Goal: Task Accomplishment & Management: Use online tool/utility

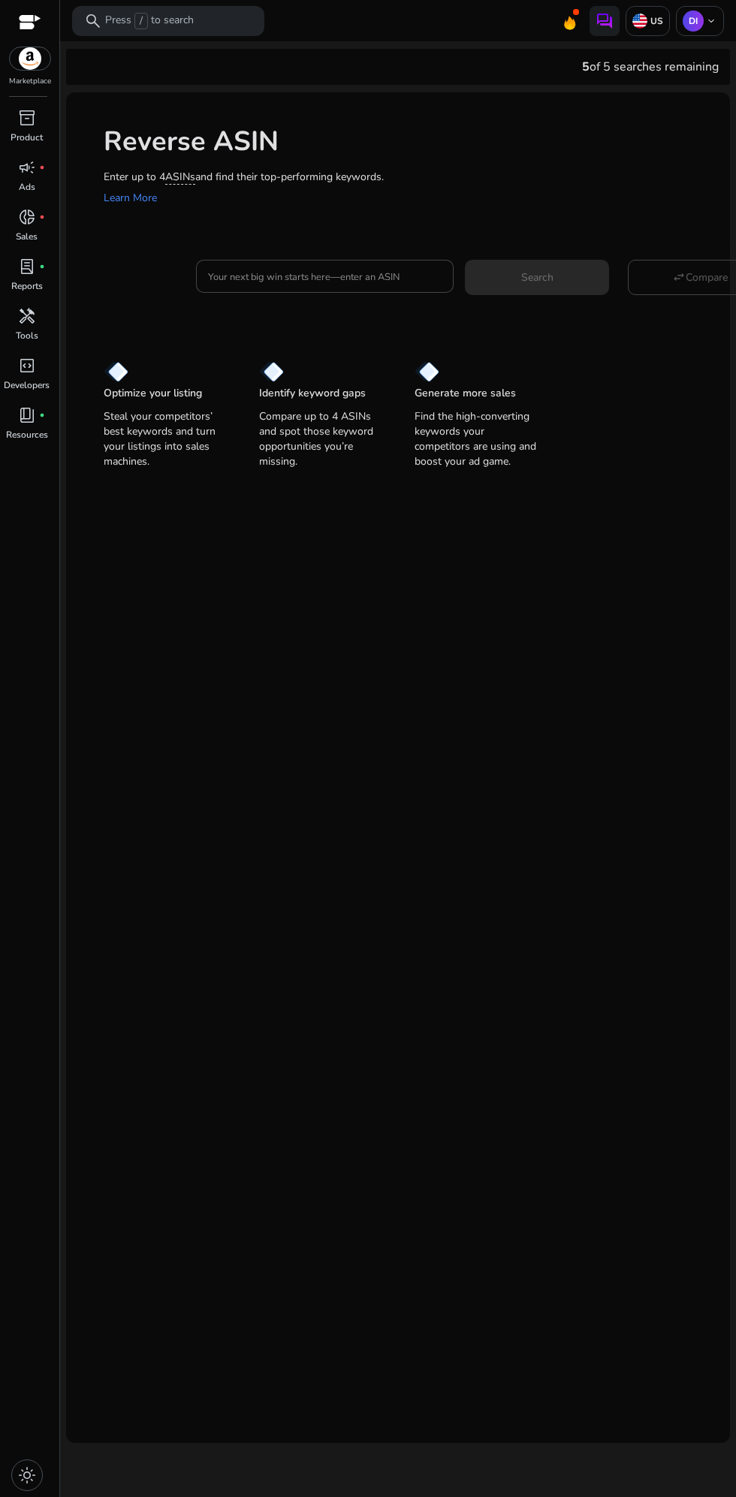
click at [383, 279] on input "Your next big win starts here—enter an ASIN" at bounding box center [325, 276] width 234 height 17
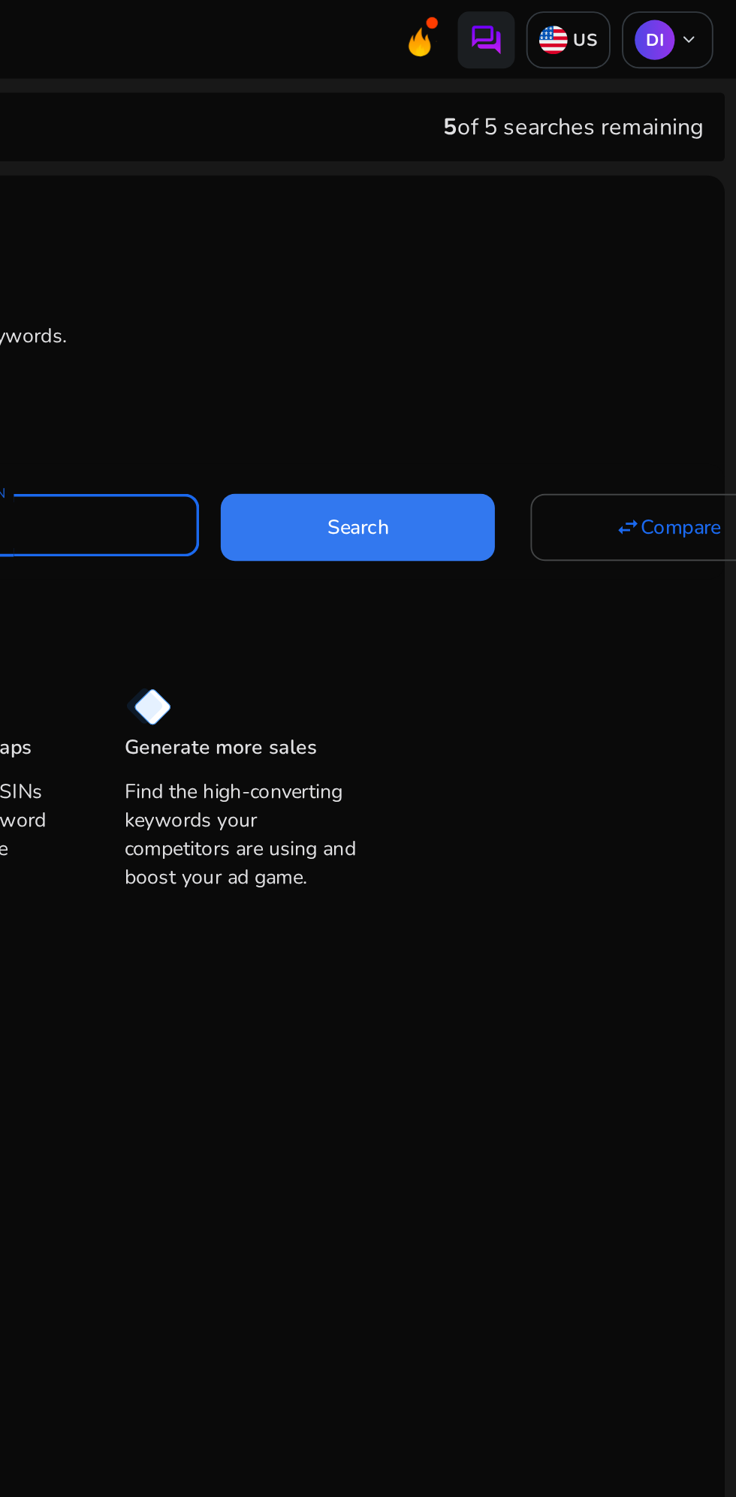
type input "**********"
click at [547, 279] on span "Search" at bounding box center [537, 278] width 32 height 16
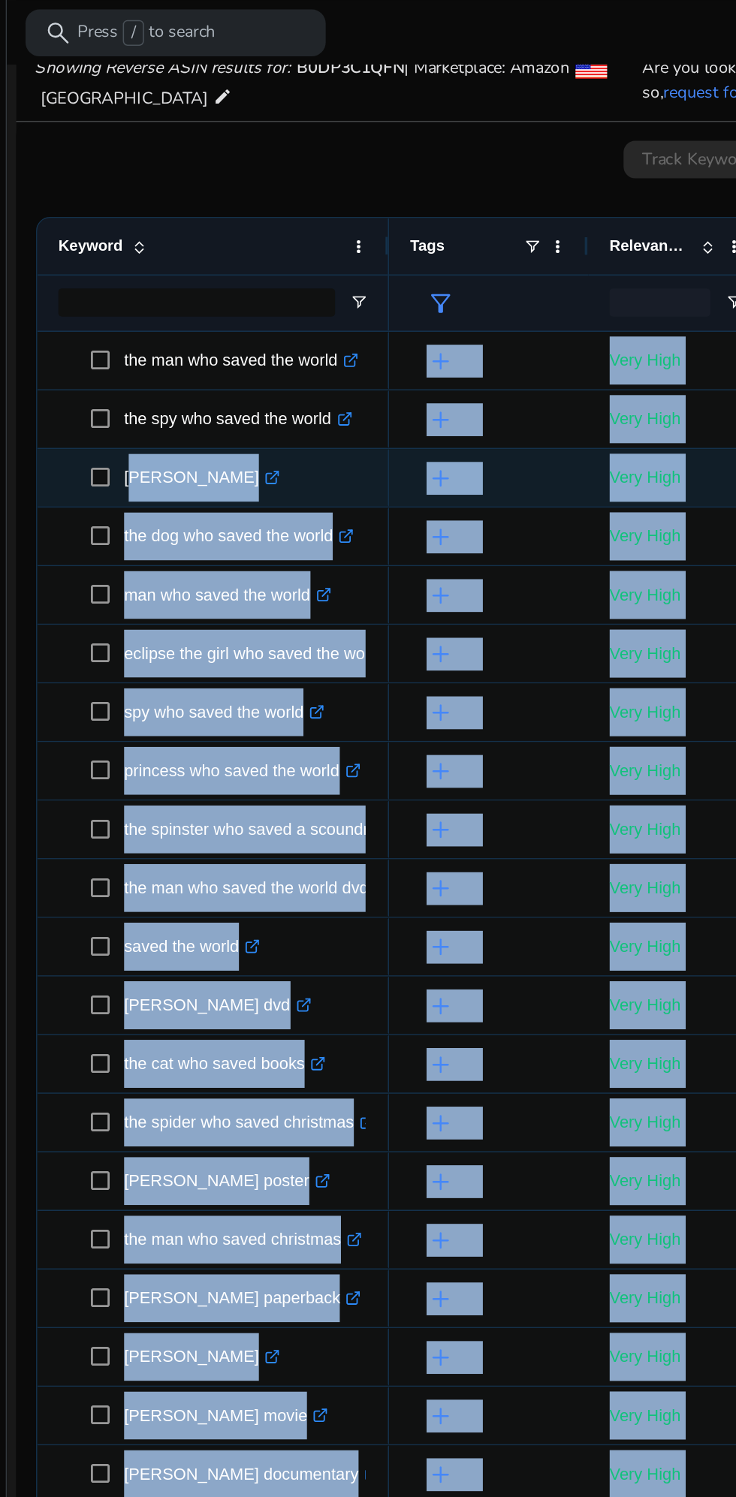
scroll to position [36, 0]
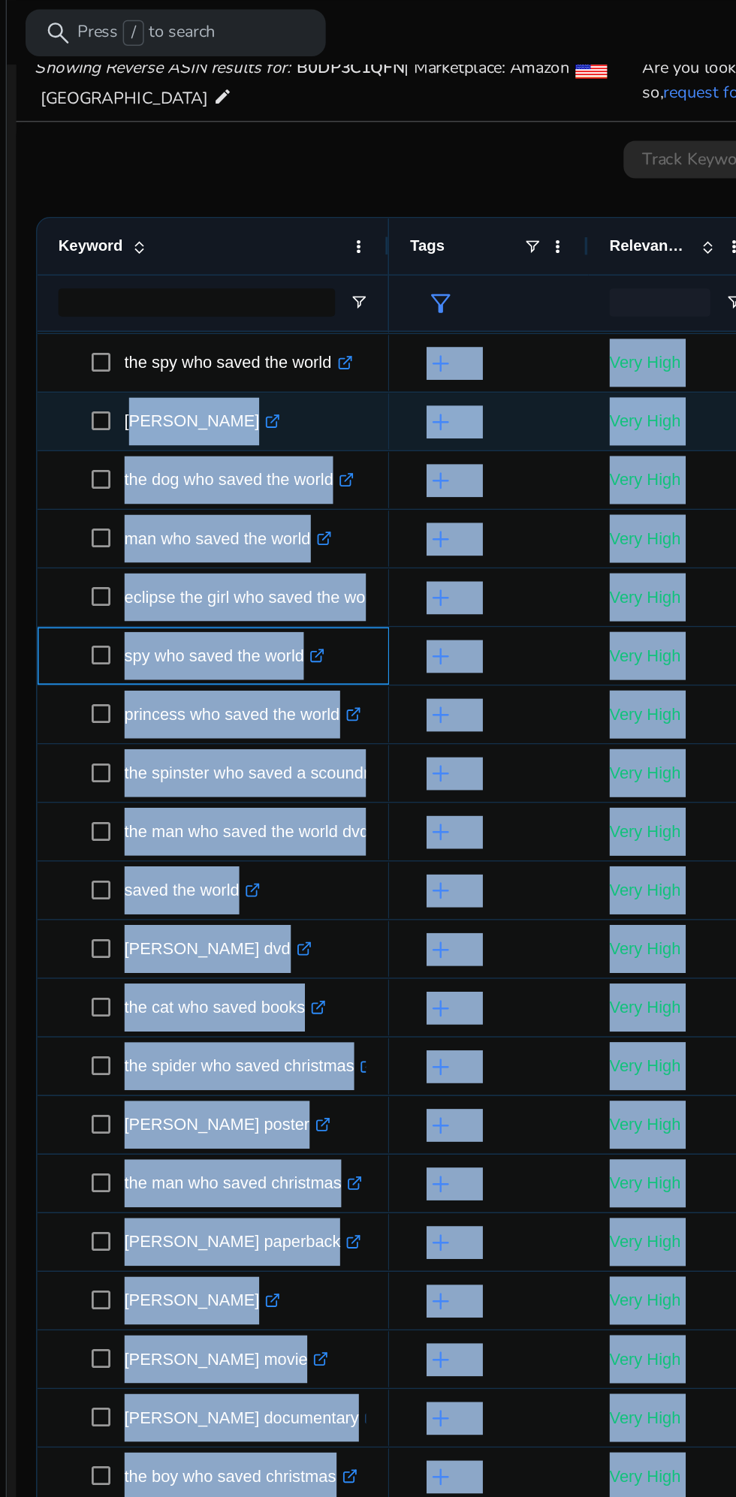
click at [218, 416] on p "spy who saved the world .st0{fill:#2c8af8}" at bounding box center [199, 420] width 128 height 31
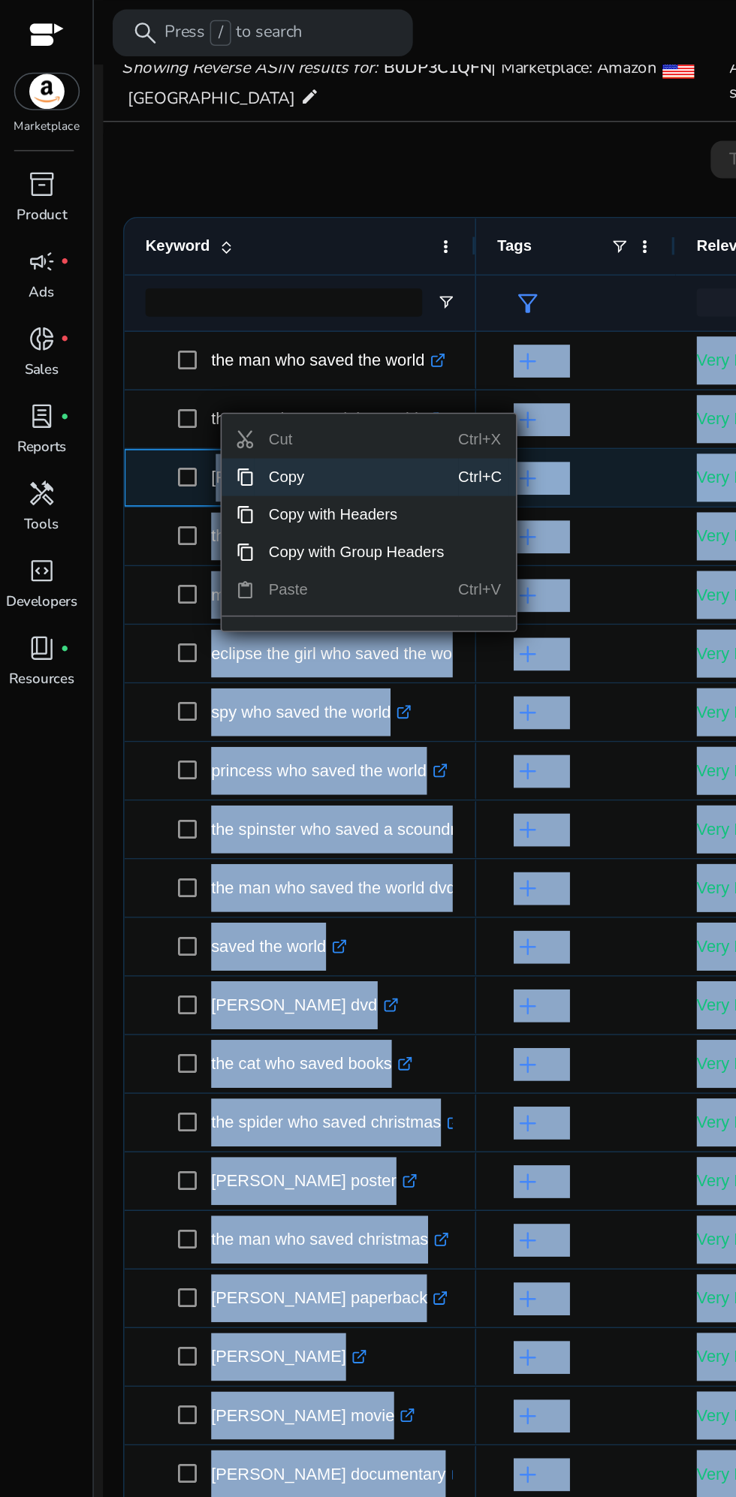
scroll to position [0, 0]
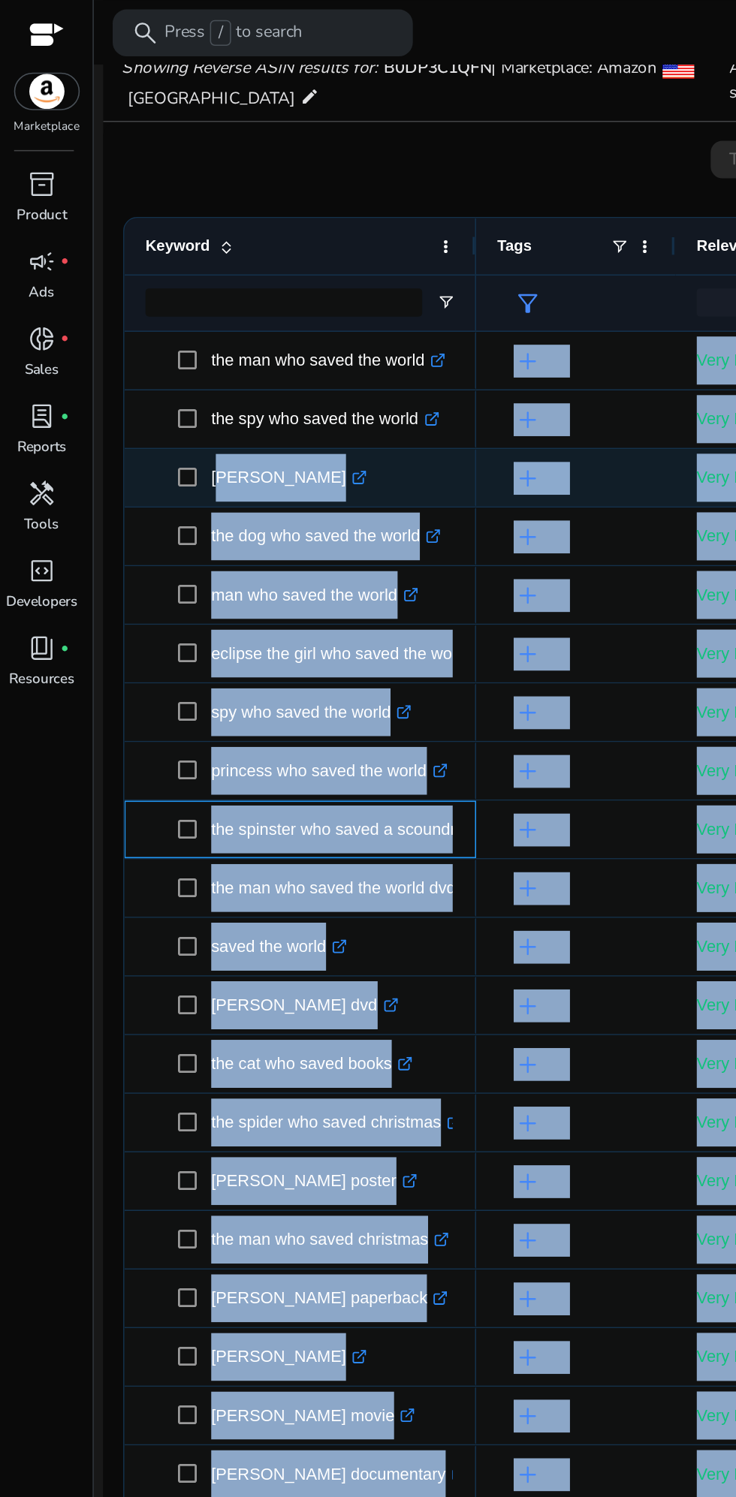
click at [157, 544] on p "the spinster who saved a scoundrel .st0{fill:#2c8af8}" at bounding box center [224, 531] width 178 height 31
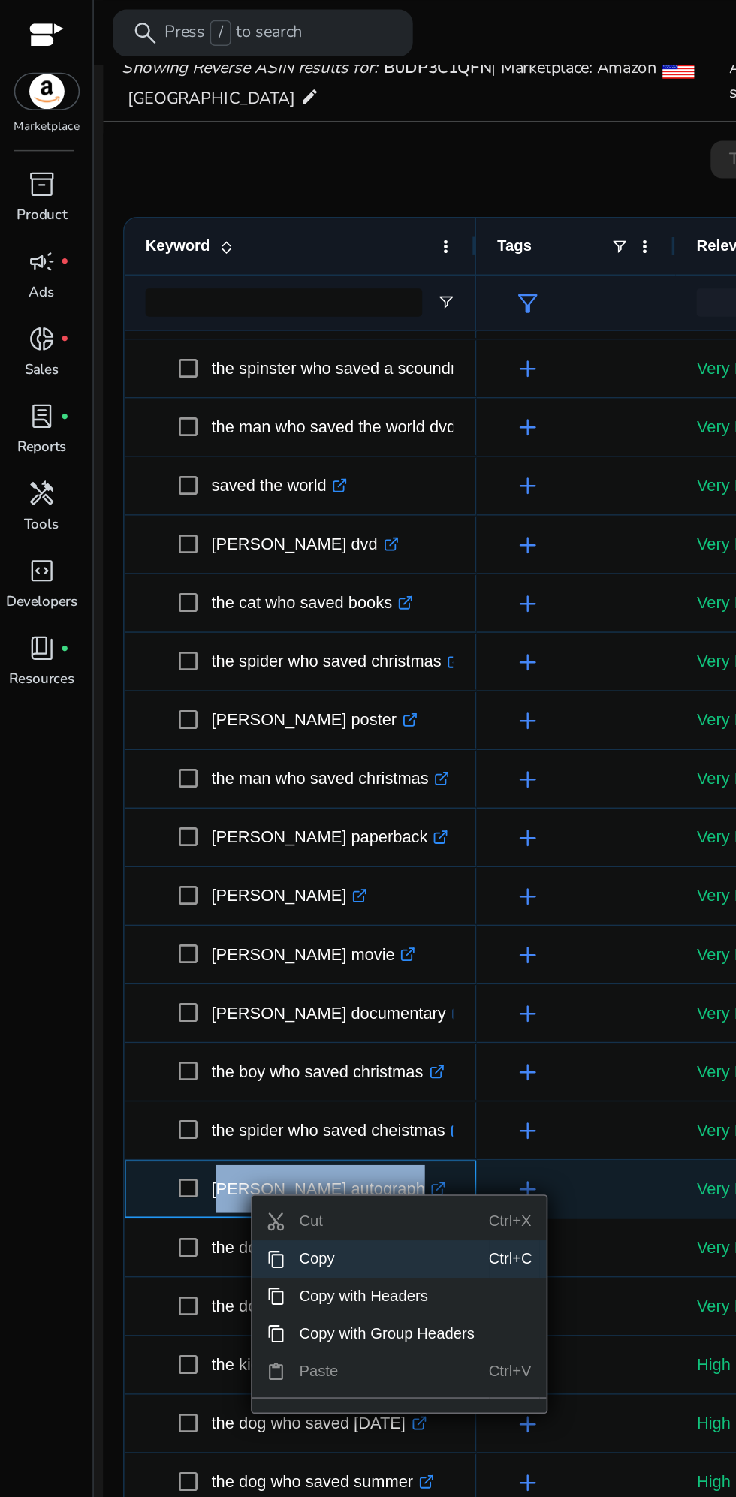
click at [278, 806] on span "Copy" at bounding box center [247, 806] width 131 height 24
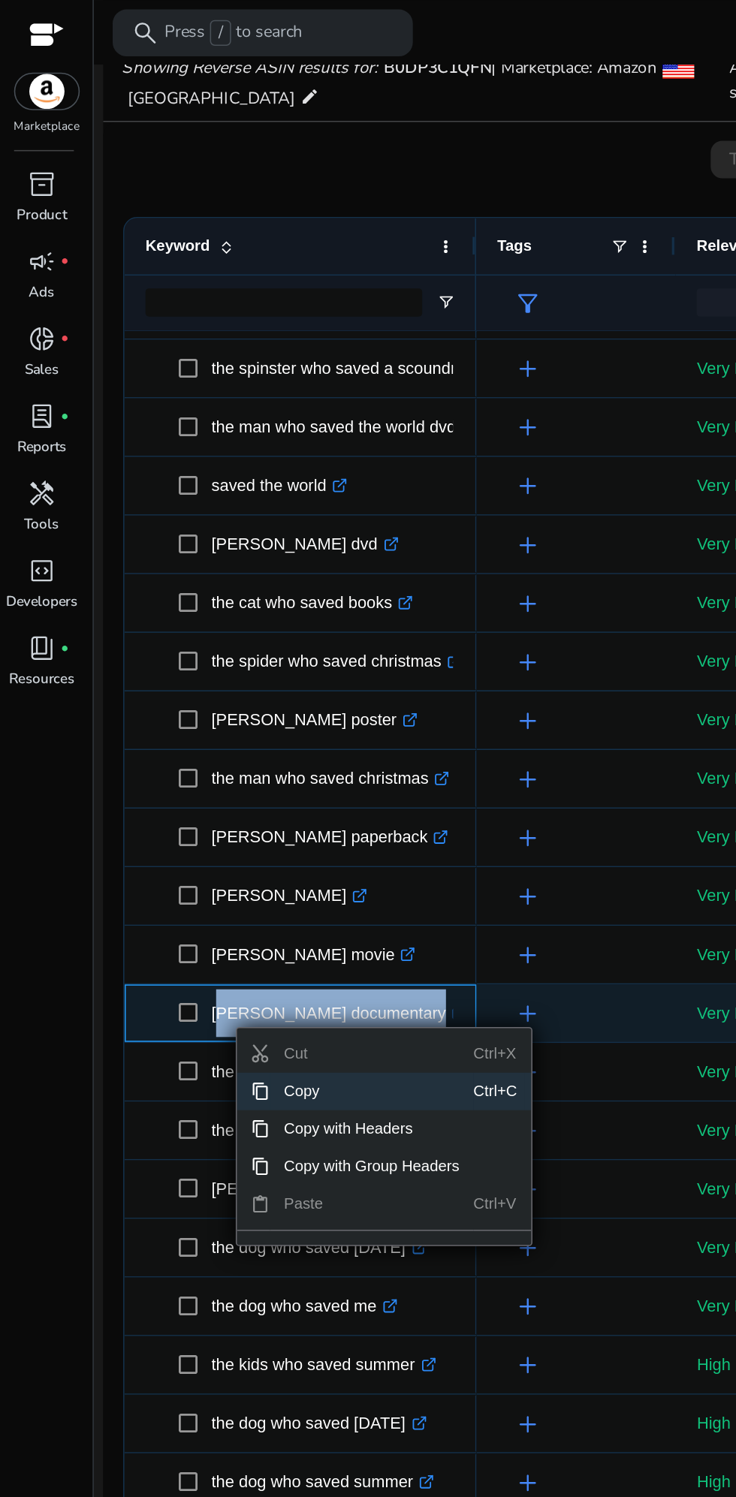
click at [230, 699] on span "Copy" at bounding box center [238, 699] width 131 height 24
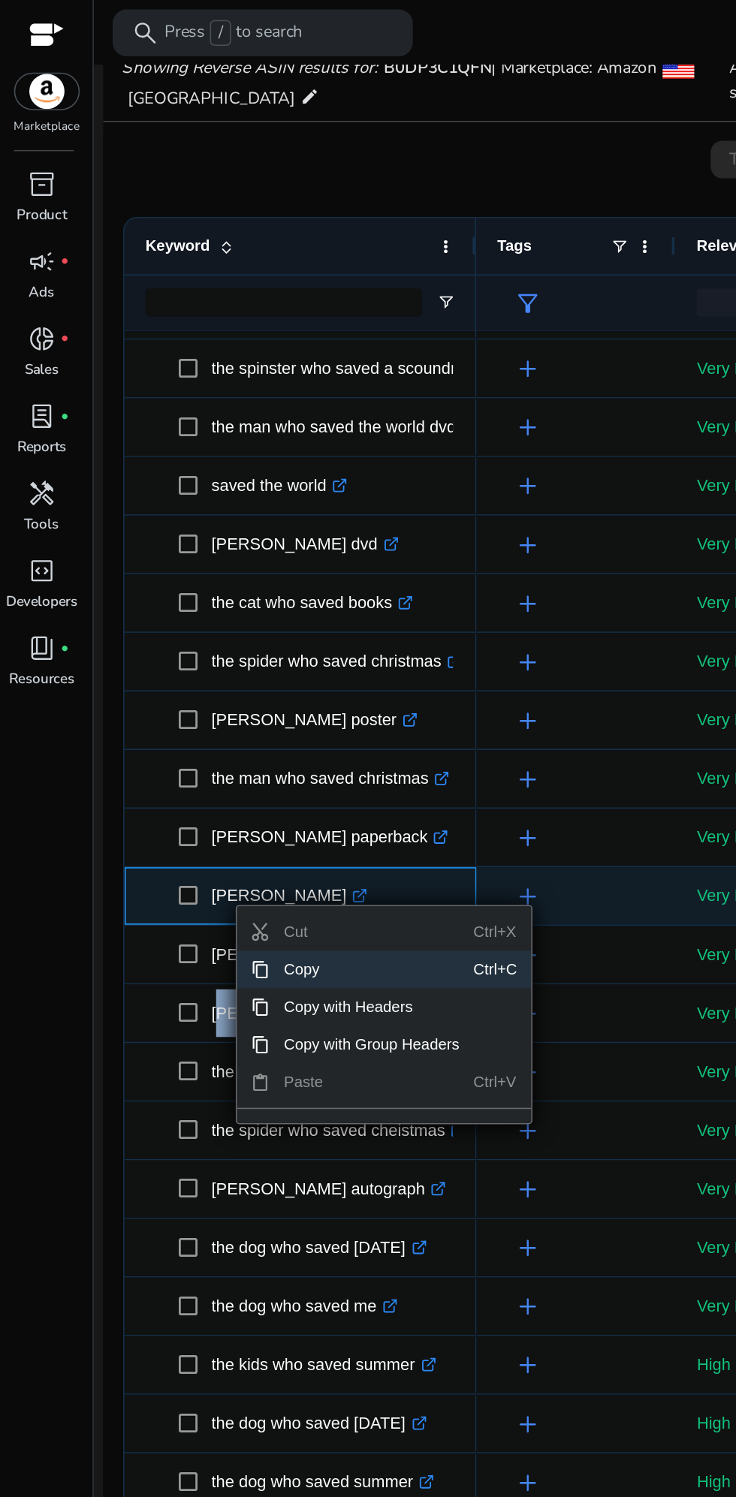
click at [262, 621] on span "Copy" at bounding box center [238, 621] width 131 height 24
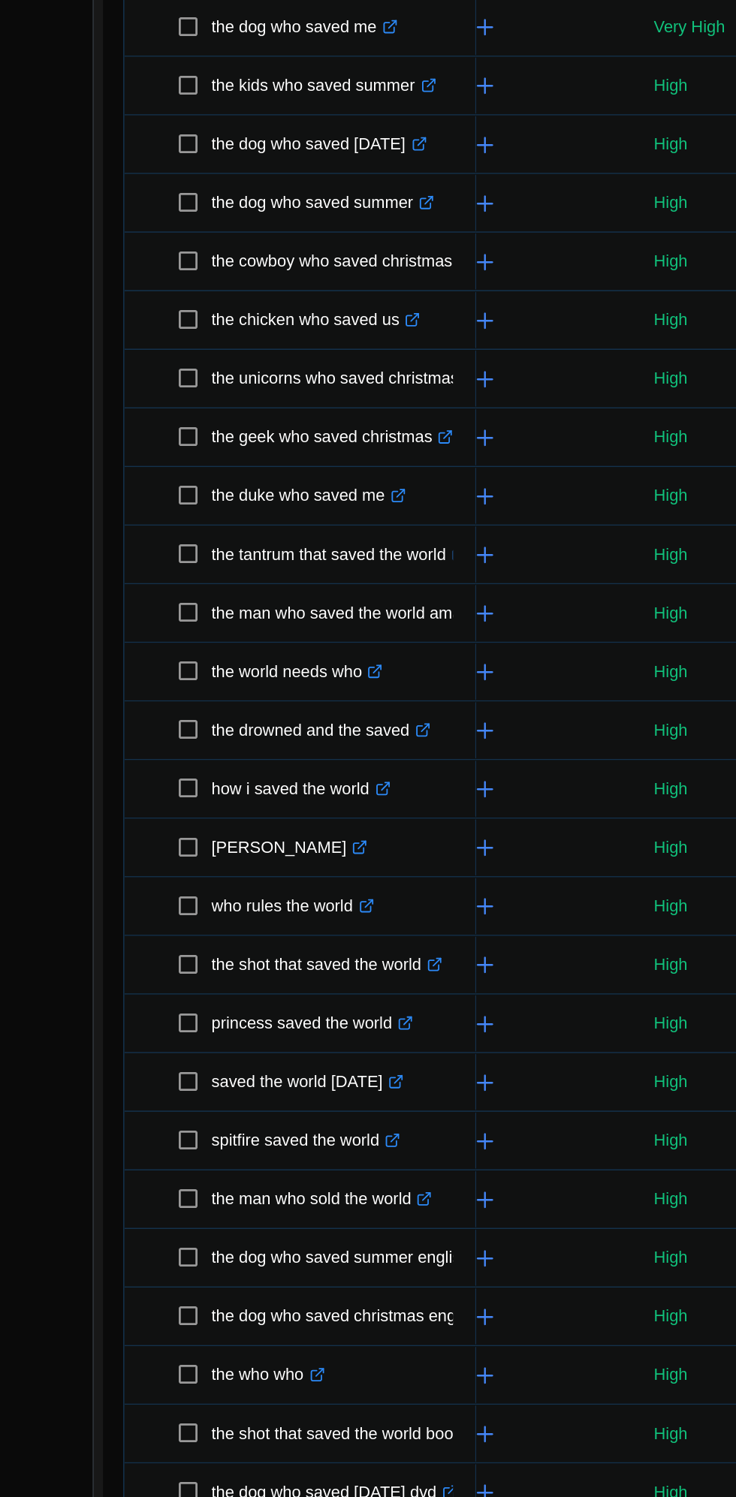
scroll to position [0, 96]
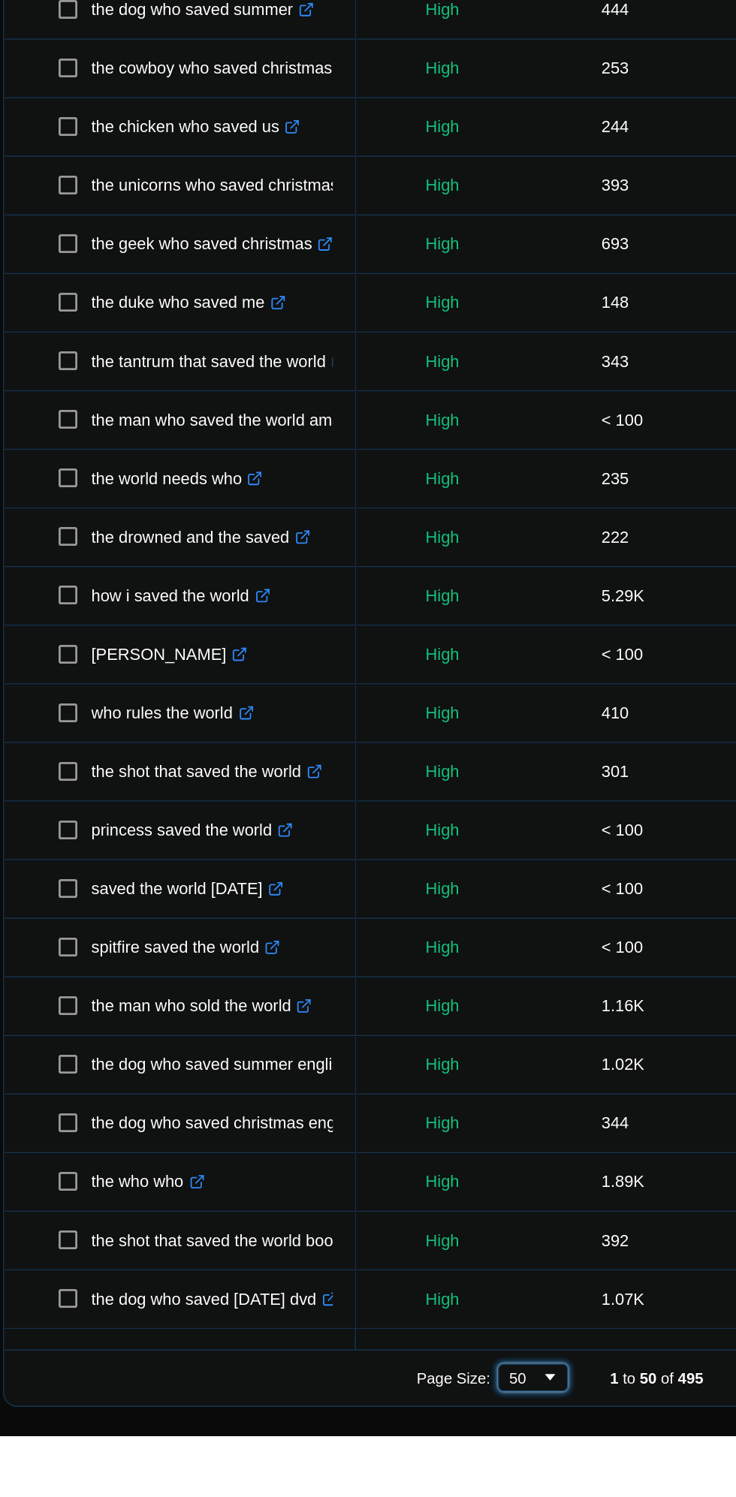
click at [405, 1454] on div "50" at bounding box center [413, 1459] width 20 height 11
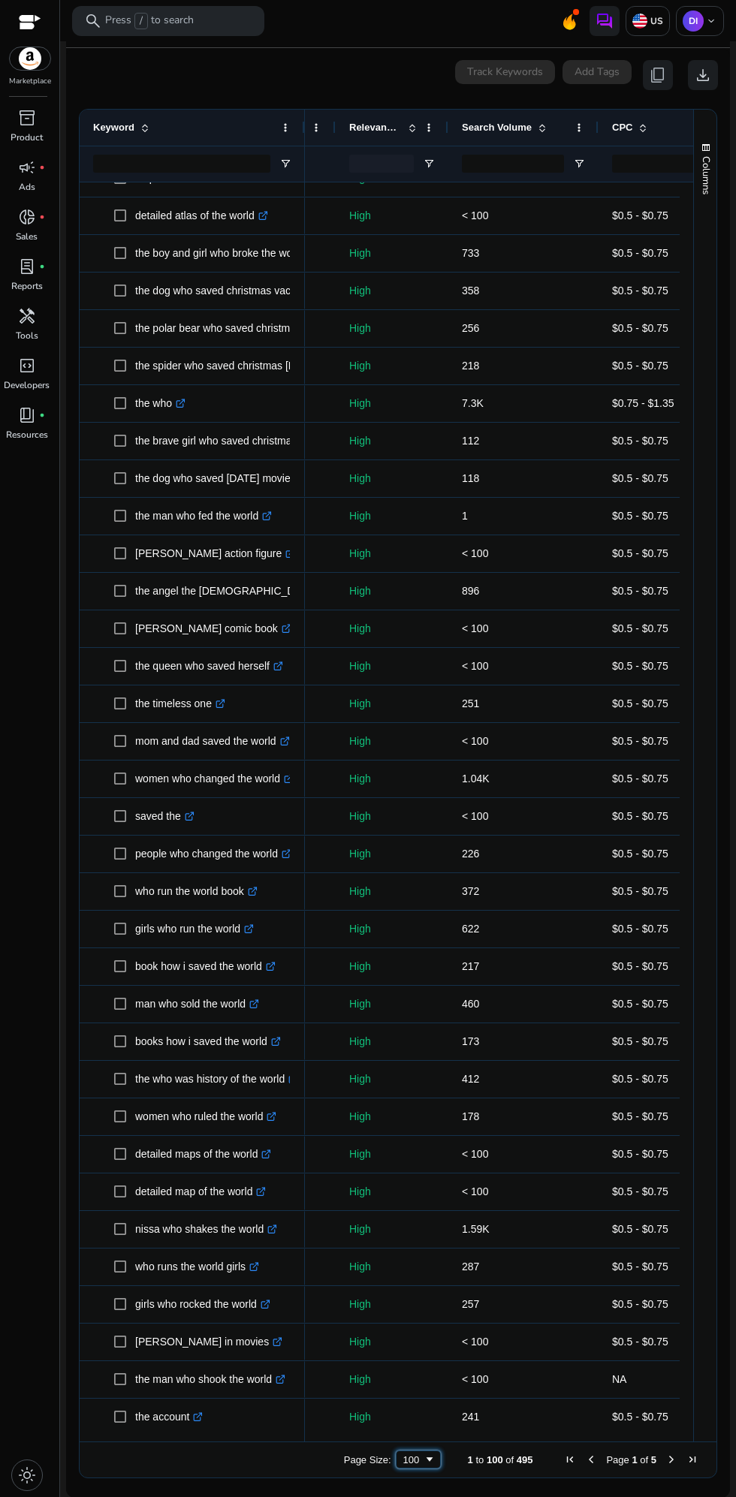
click at [403, 1459] on div "100" at bounding box center [413, 1459] width 20 height 11
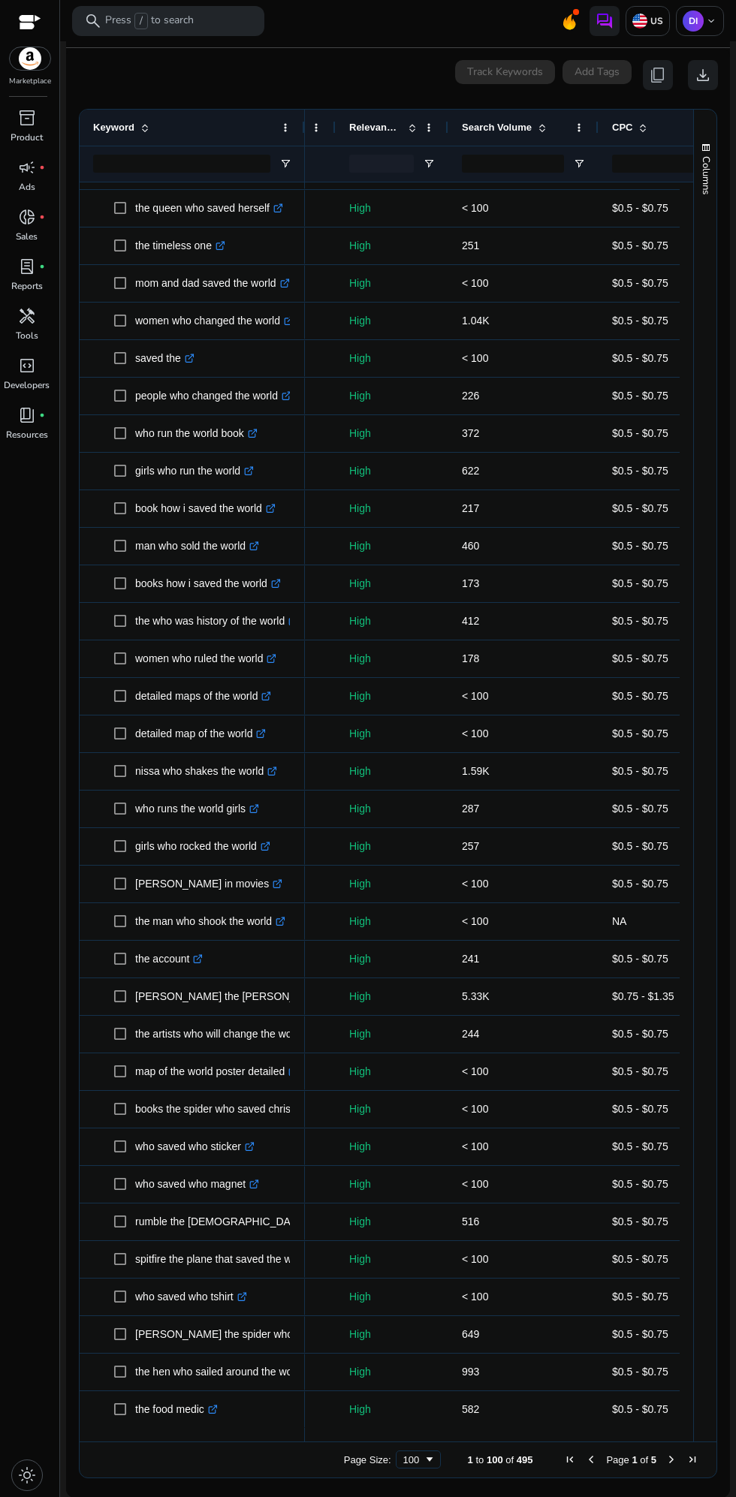
click at [665, 1459] on span "Next Page" at bounding box center [671, 1460] width 12 height 12
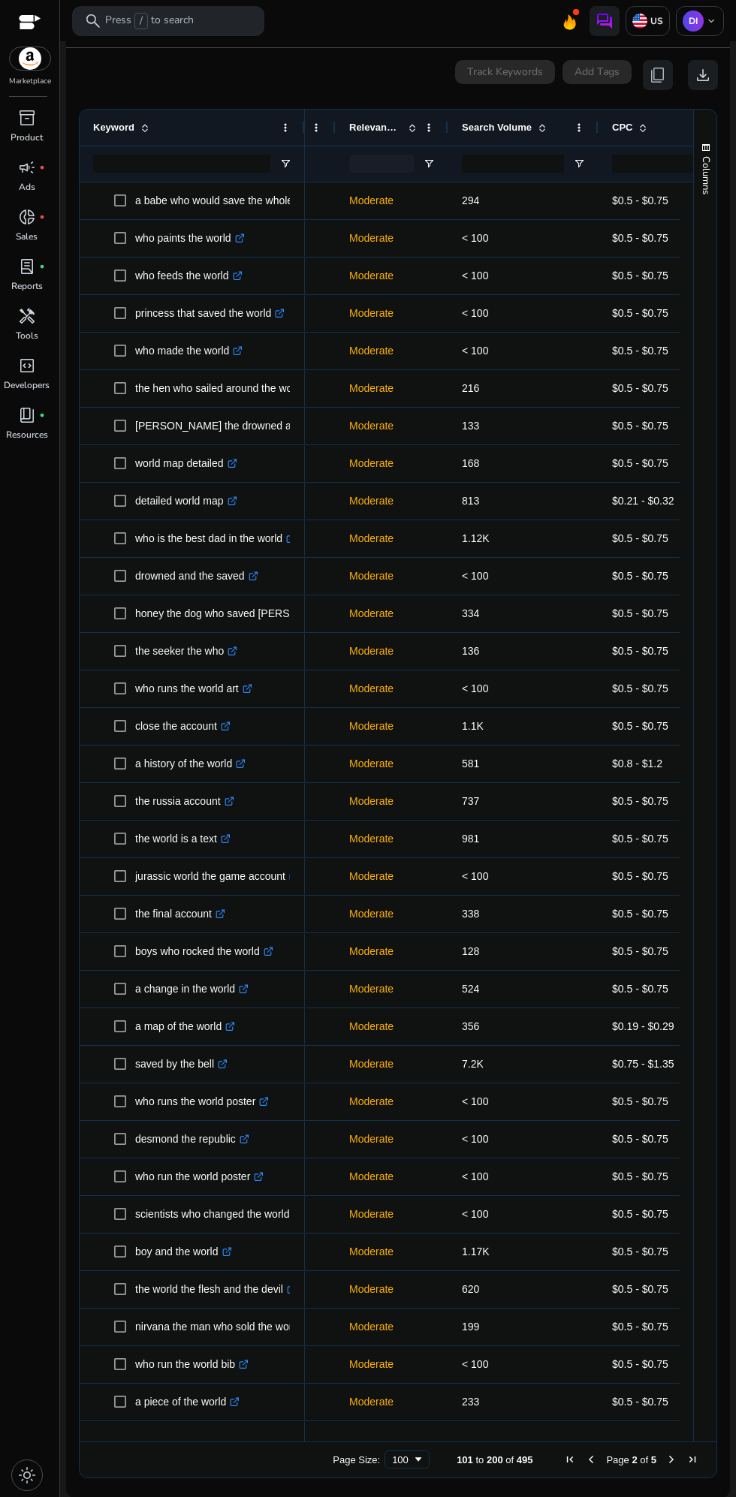
click at [585, 1462] on span "Previous Page" at bounding box center [591, 1460] width 12 height 12
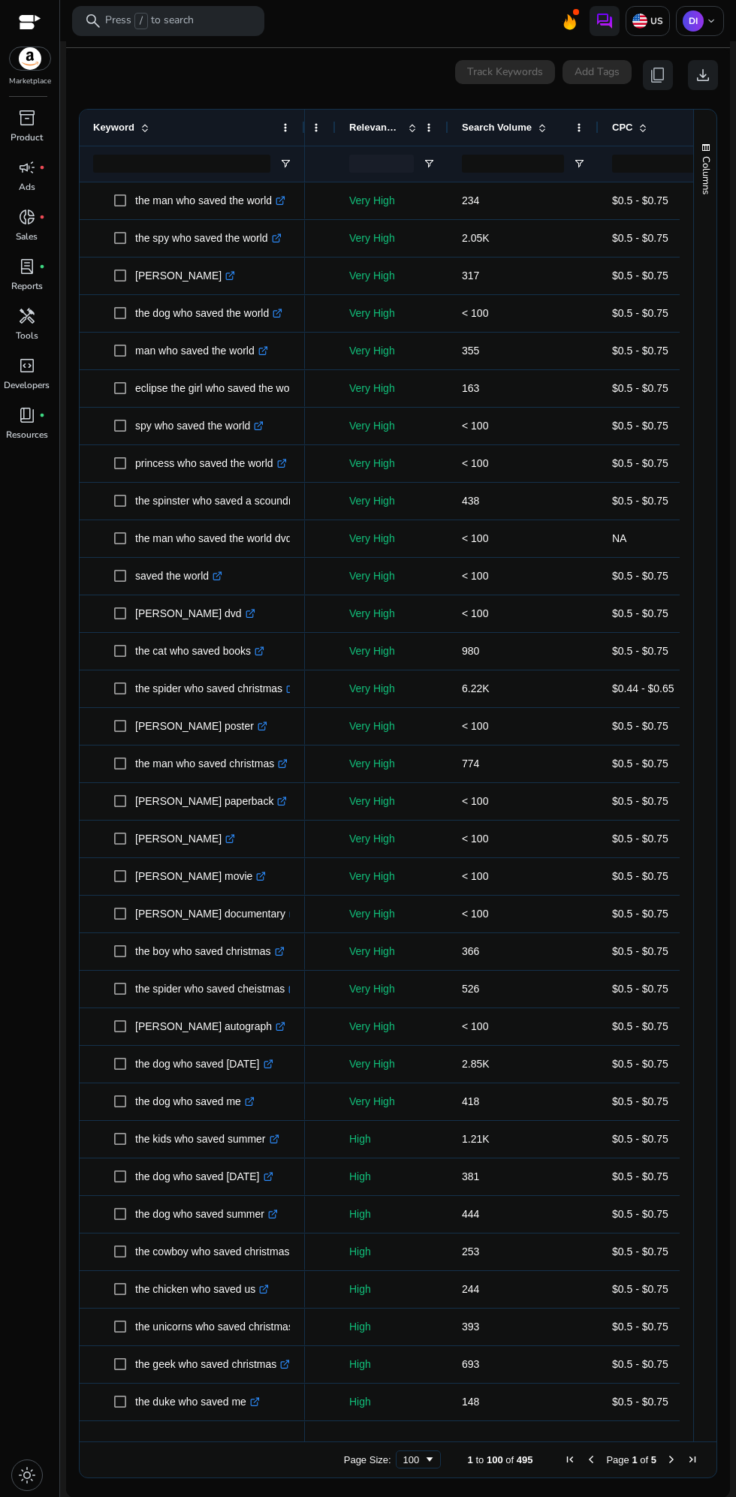
scroll to position [0, 0]
